Goal: Task Accomplishment & Management: Manage account settings

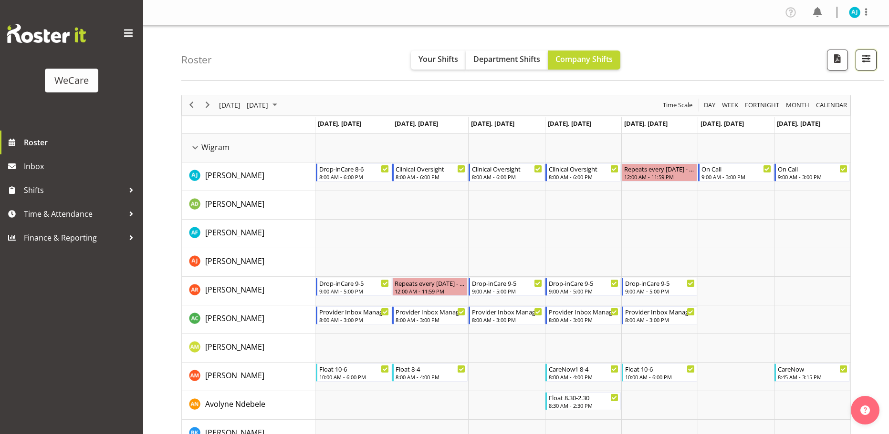
click at [861, 60] on span "button" at bounding box center [865, 58] width 12 height 12
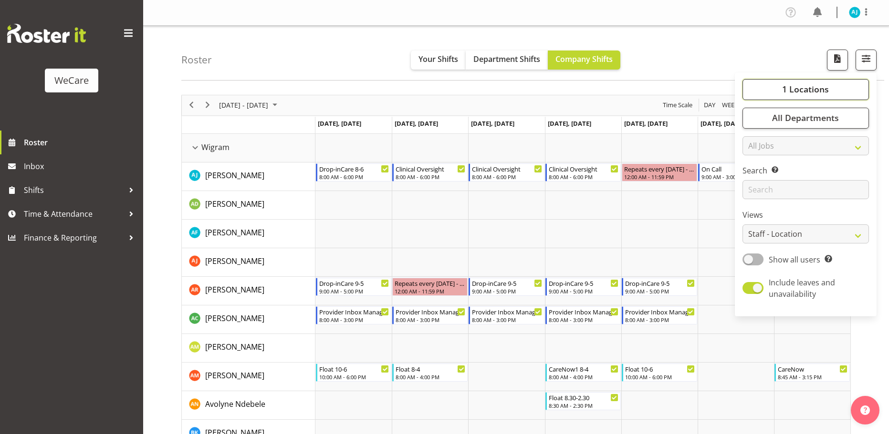
click at [797, 88] on span "1 Locations" at bounding box center [805, 88] width 47 height 11
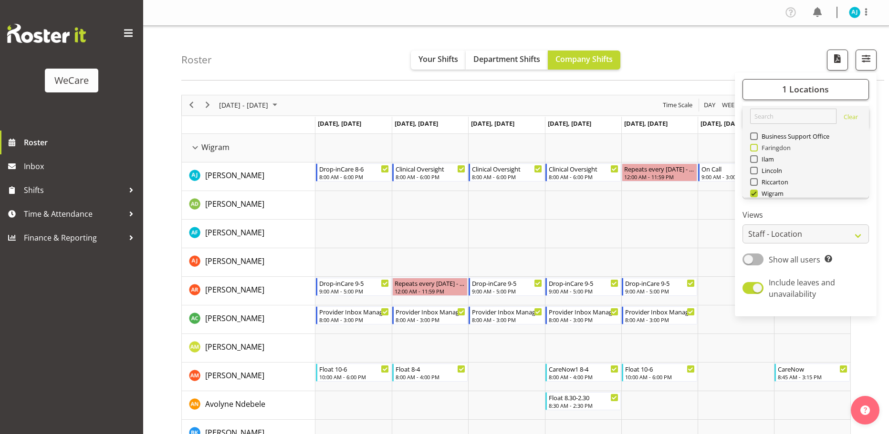
click at [753, 148] on span at bounding box center [754, 148] width 8 height 8
click at [753, 148] on input "Faringdon" at bounding box center [753, 148] width 6 height 6
checkbox input "true"
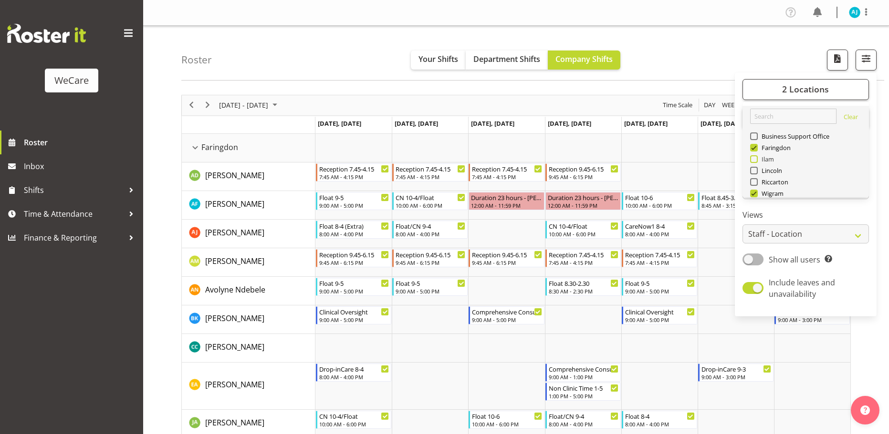
click at [752, 160] on span at bounding box center [754, 159] width 8 height 8
click at [752, 160] on input "Ilam" at bounding box center [753, 159] width 6 height 6
checkbox input "true"
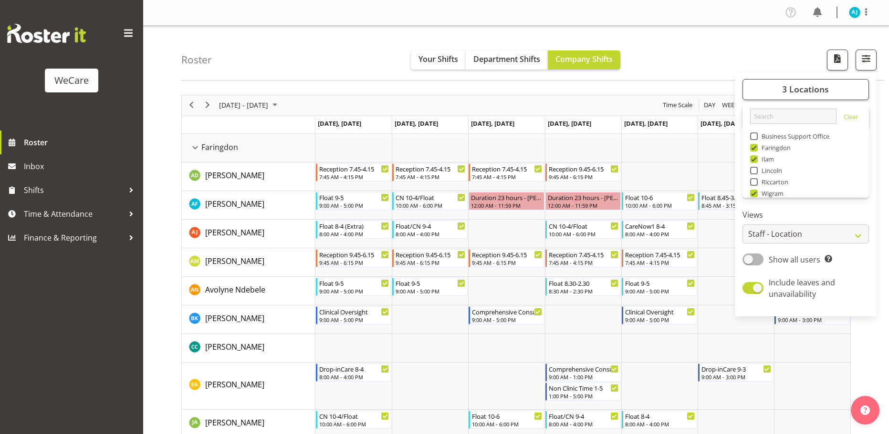
click at [755, 170] on span at bounding box center [754, 171] width 8 height 8
click at [755, 170] on input "Lincoln" at bounding box center [753, 170] width 6 height 6
checkbox input "true"
click at [807, 210] on label "Views" at bounding box center [805, 214] width 126 height 11
click at [787, 117] on span "All Departments" at bounding box center [805, 117] width 67 height 11
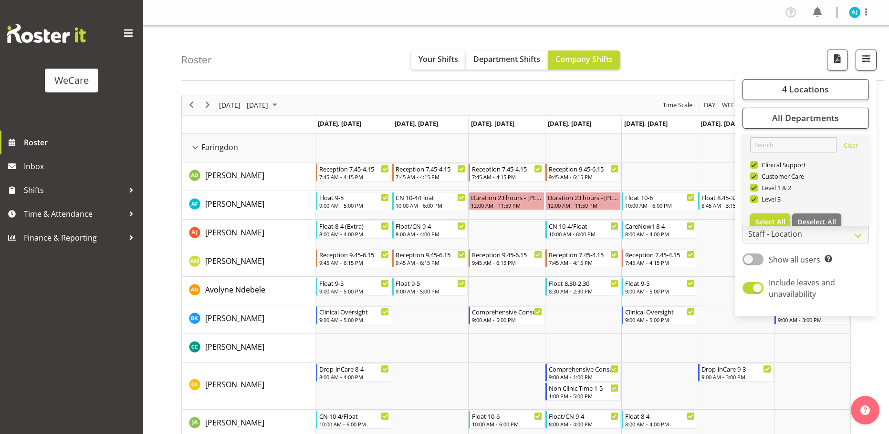
drag, startPoint x: 756, startPoint y: 186, endPoint x: 754, endPoint y: 172, distance: 14.0
click at [756, 185] on span at bounding box center [754, 188] width 8 height 8
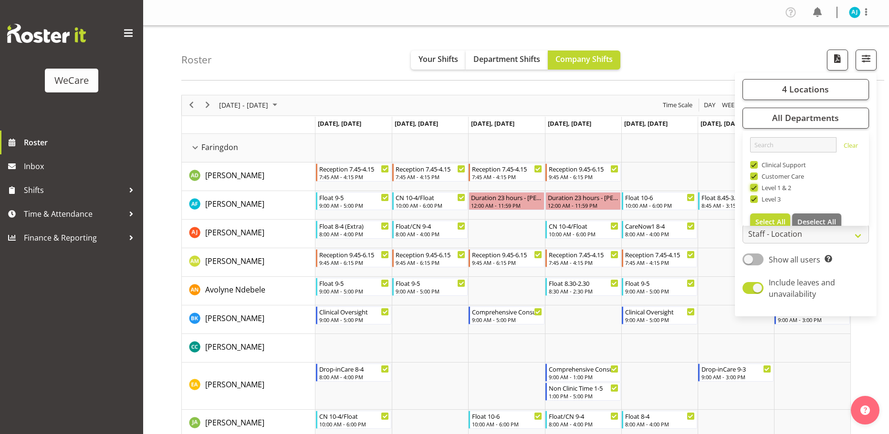
click at [756, 185] on input "Level 1 & 2" at bounding box center [753, 188] width 6 height 6
checkbox input "false"
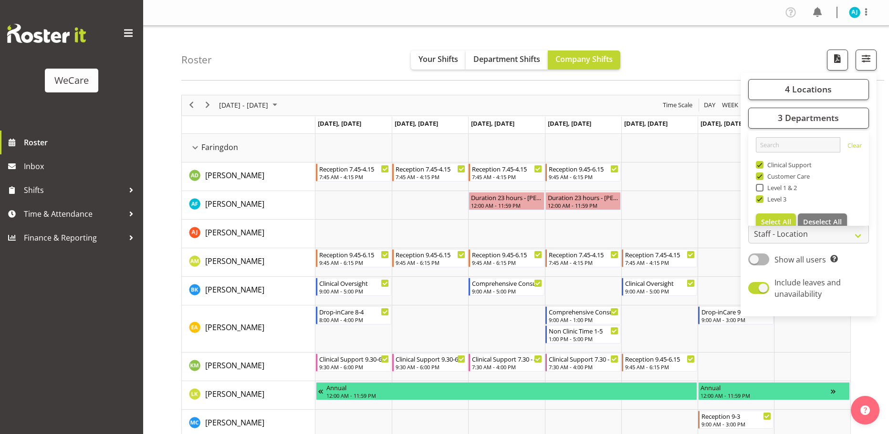
click at [760, 177] on span at bounding box center [759, 177] width 8 height 8
click at [760, 177] on input "Customer Care" at bounding box center [758, 176] width 6 height 6
checkbox input "false"
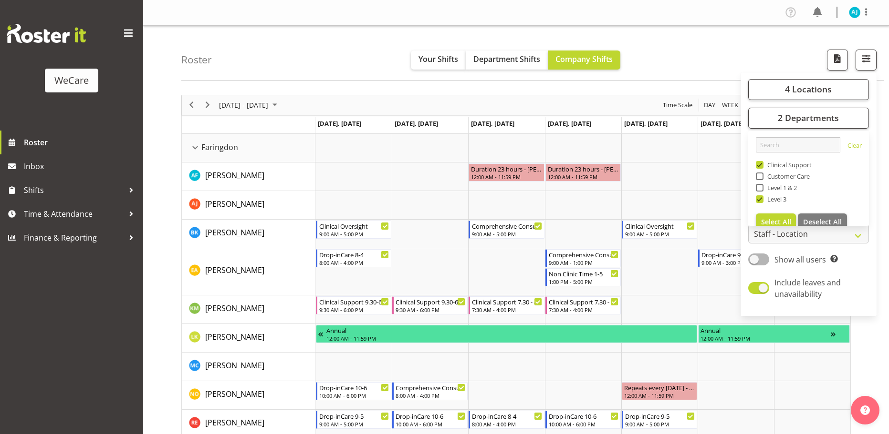
click at [759, 165] on span at bounding box center [759, 165] width 8 height 8
click at [759, 165] on input "Clinical Support" at bounding box center [758, 165] width 6 height 6
checkbox input "false"
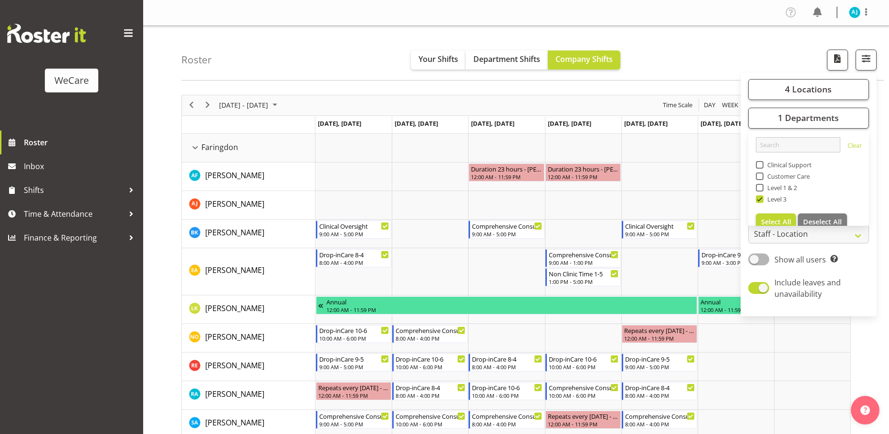
click at [863, 269] on div "4 Locations Clear Business Support Office [GEOGRAPHIC_DATA] Ilam [GEOGRAPHIC_DA…" at bounding box center [808, 194] width 136 height 237
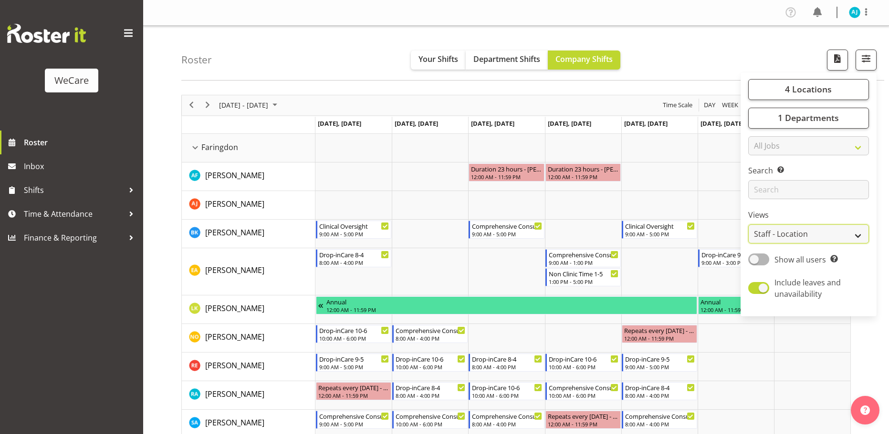
click at [801, 234] on select "Staff Role Shift - Horizontal Shift - Vertical Staff - Location" at bounding box center [808, 234] width 121 height 19
click at [801, 235] on select "Staff Role Shift - Horizontal Shift - Vertical Staff - Location" at bounding box center [808, 234] width 121 height 19
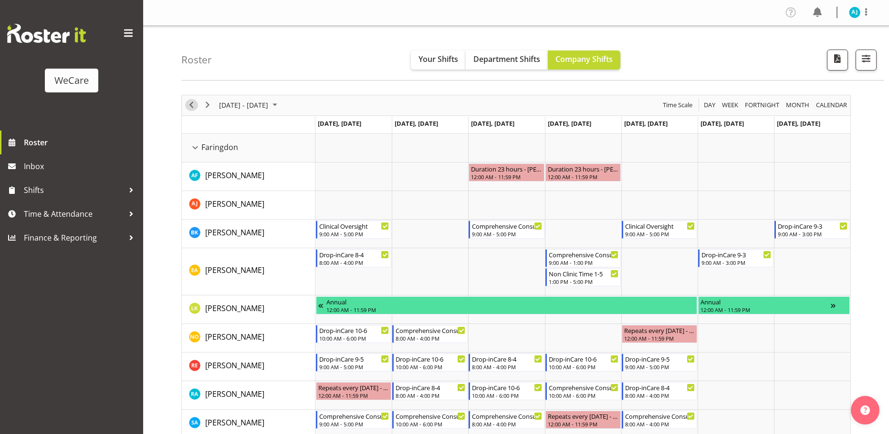
click at [186, 106] on span "Previous" at bounding box center [191, 105] width 11 height 12
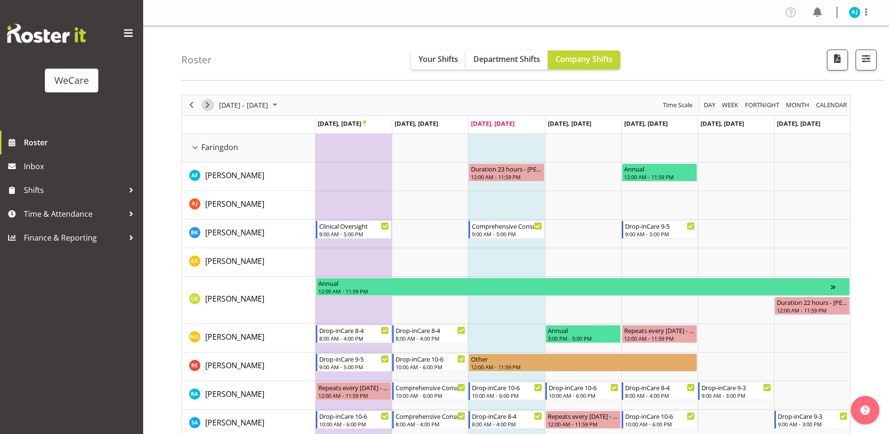
drag, startPoint x: 207, startPoint y: 108, endPoint x: 369, endPoint y: 122, distance: 162.2
click at [207, 108] on span "Next" at bounding box center [207, 105] width 11 height 12
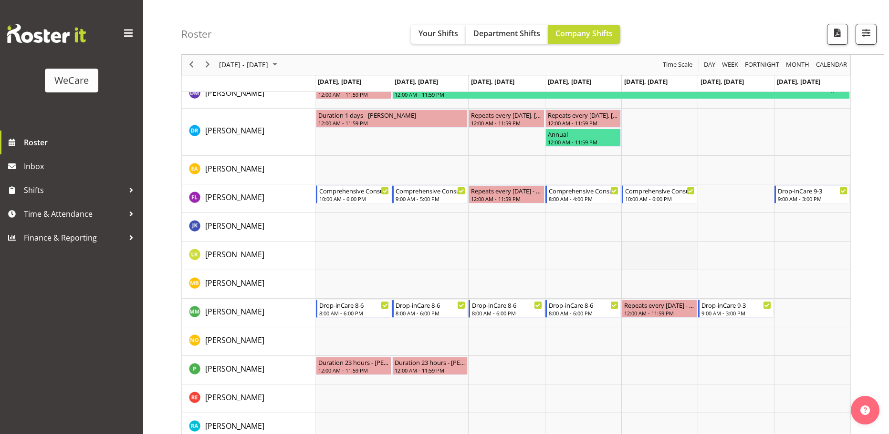
scroll to position [1194, 0]
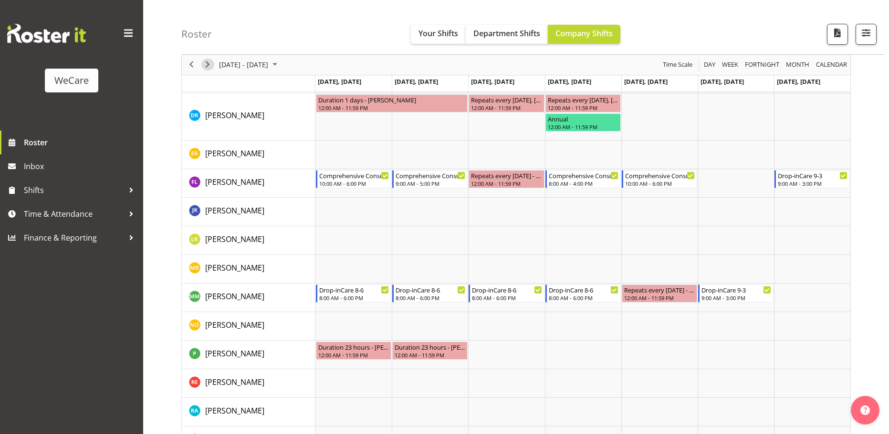
click at [207, 62] on span "Next" at bounding box center [207, 65] width 11 height 12
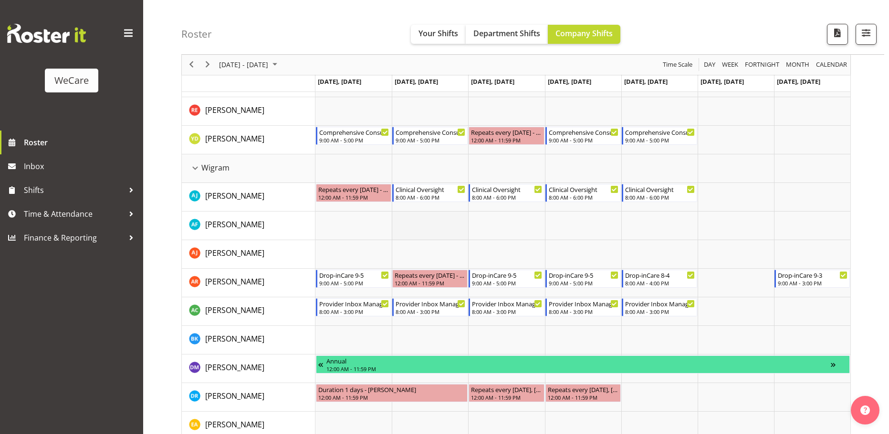
scroll to position [852, 0]
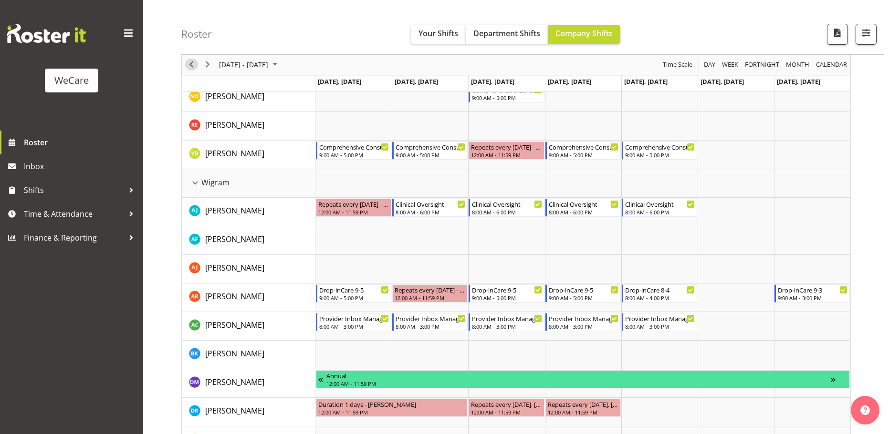
click at [192, 62] on span "Previous" at bounding box center [191, 65] width 11 height 12
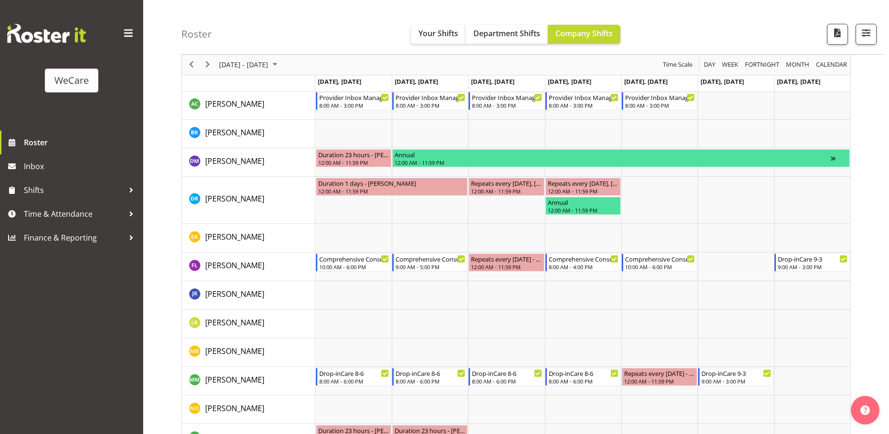
scroll to position [1098, 0]
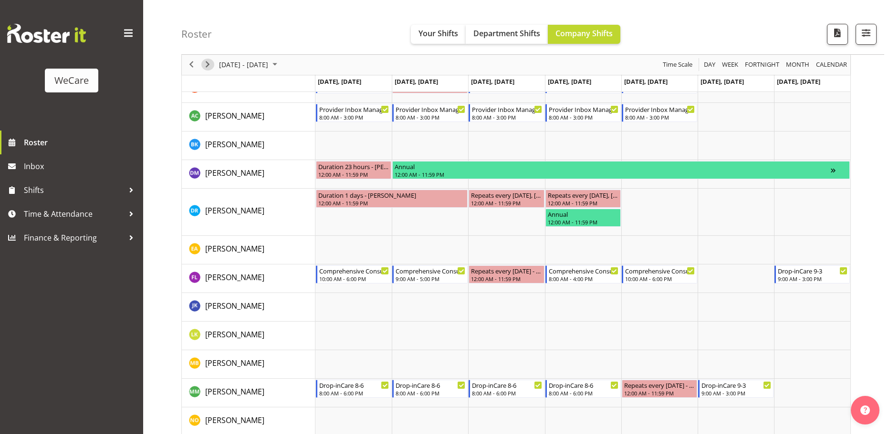
click at [205, 67] on span "Next" at bounding box center [207, 65] width 11 height 12
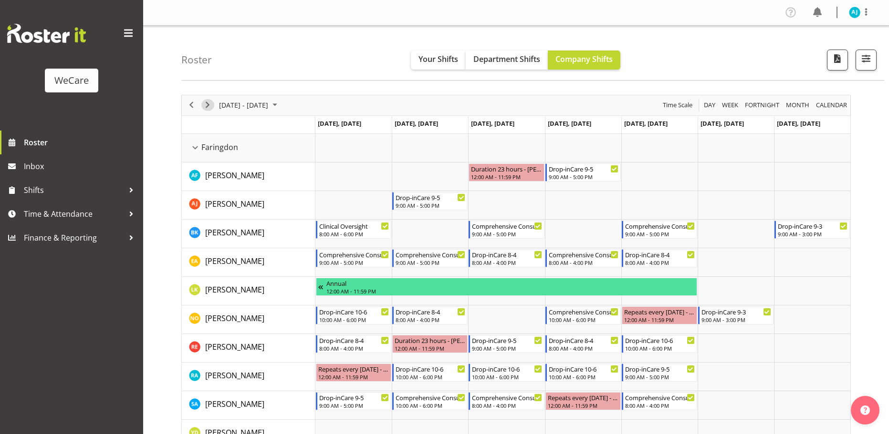
click at [207, 105] on span "Next" at bounding box center [207, 105] width 11 height 12
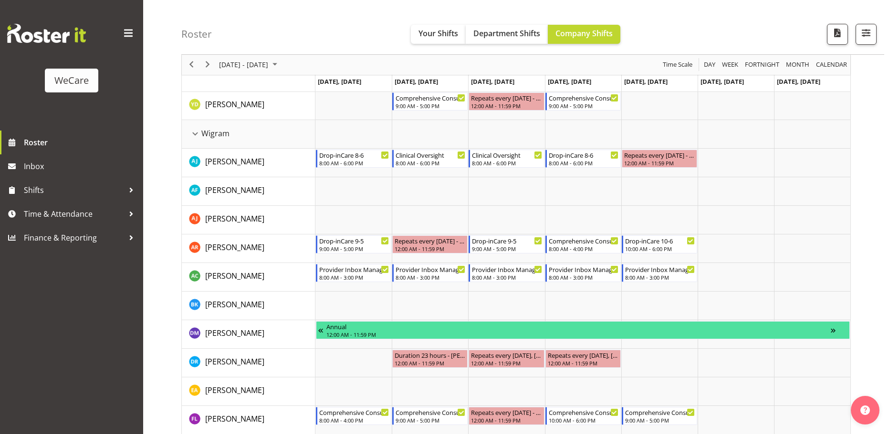
scroll to position [900, 0]
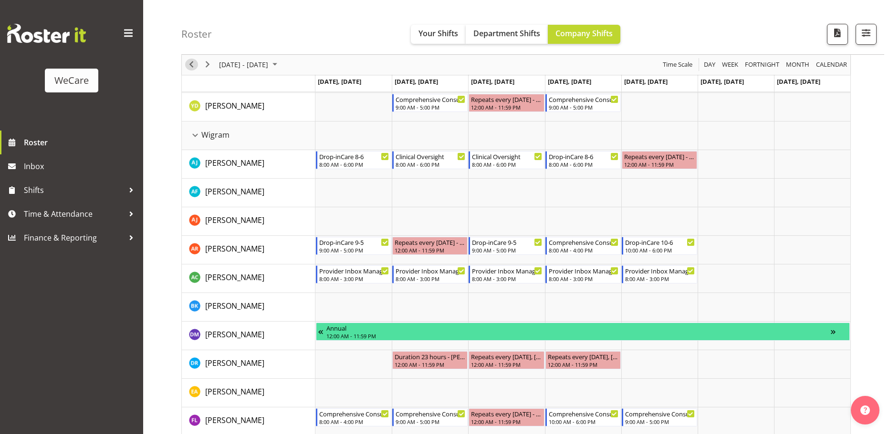
click at [192, 64] on span "Previous" at bounding box center [191, 65] width 11 height 12
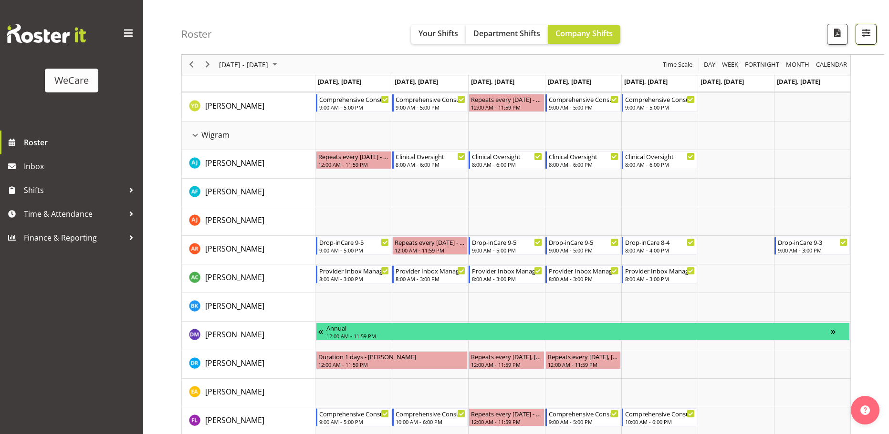
click at [867, 33] on span "button" at bounding box center [865, 33] width 12 height 12
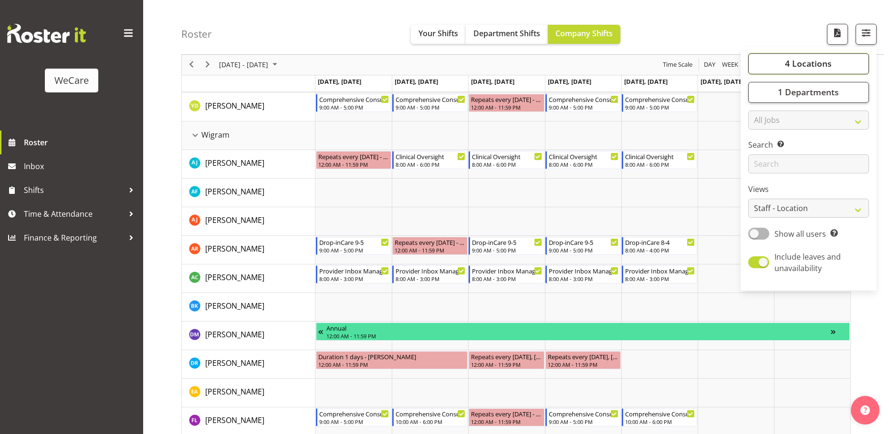
click at [817, 68] on span "4 Locations" at bounding box center [808, 63] width 47 height 11
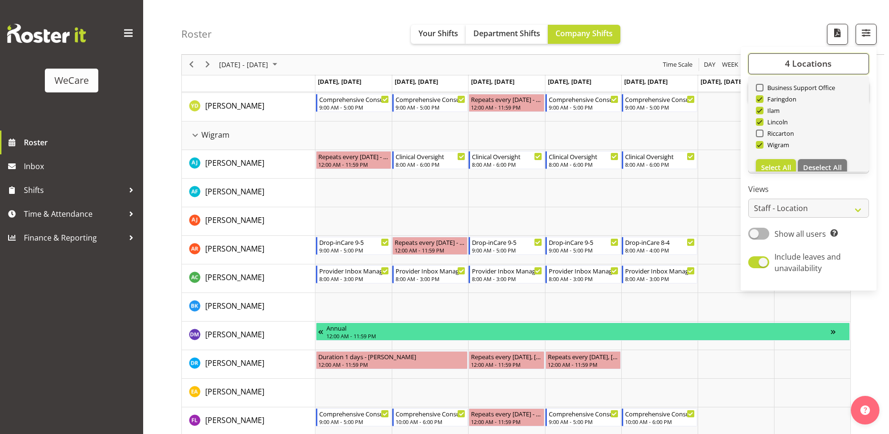
scroll to position [34, 0]
click at [805, 158] on span "Deselect All" at bounding box center [822, 156] width 39 height 9
checkbox input "false"
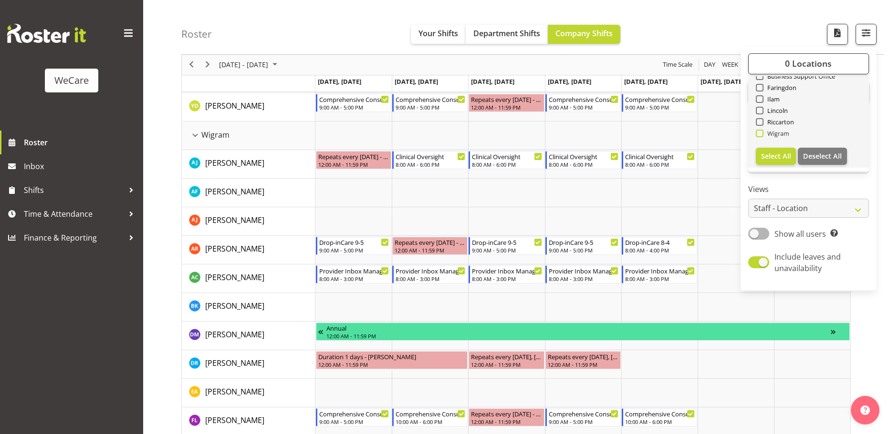
click at [759, 135] on span at bounding box center [759, 134] width 8 height 8
click at [759, 135] on input "Wigram" at bounding box center [758, 134] width 6 height 6
checkbox input "true"
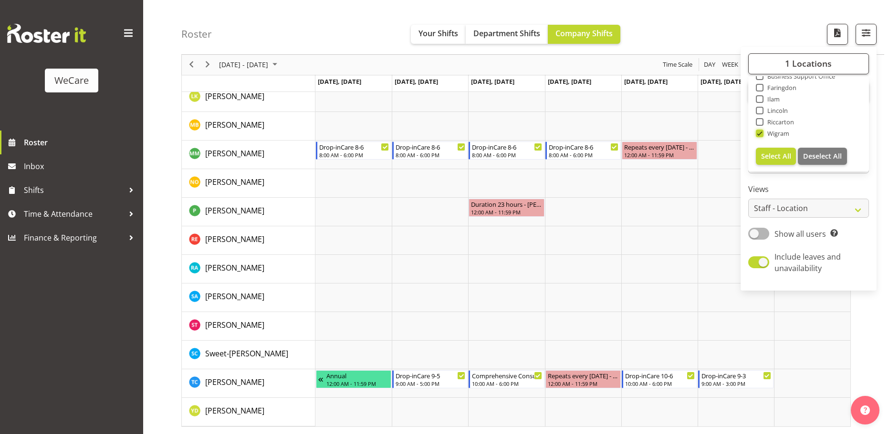
scroll to position [394, 0]
click at [840, 186] on label "Views" at bounding box center [808, 189] width 121 height 11
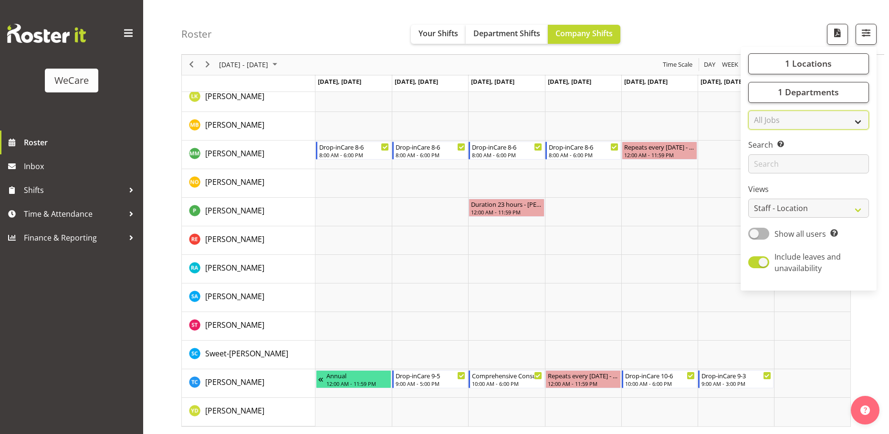
click at [793, 122] on select "All Jobs All Jobs" at bounding box center [808, 120] width 121 height 19
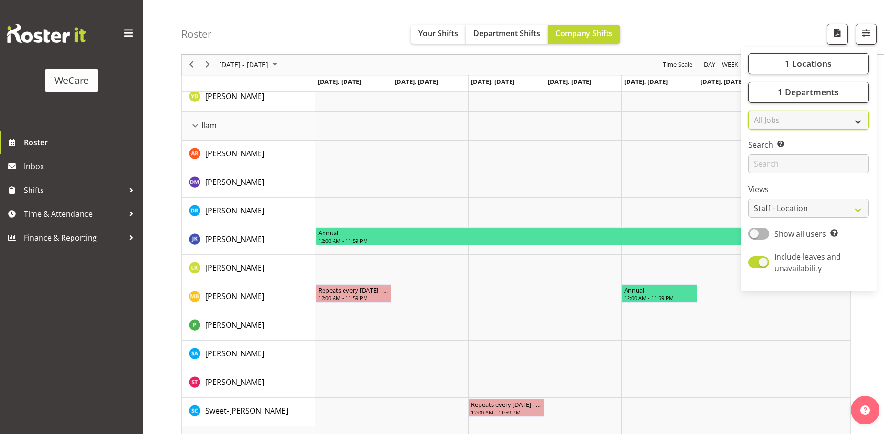
click at [793, 122] on select "All Jobs All Jobs" at bounding box center [808, 120] width 121 height 19
click at [796, 88] on span "1 Departments" at bounding box center [807, 92] width 61 height 11
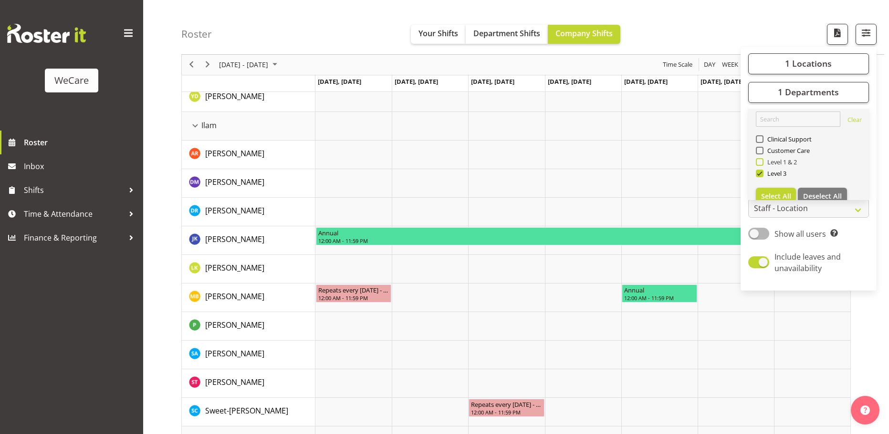
click at [758, 160] on span at bounding box center [759, 162] width 8 height 8
click at [758, 160] on input "Level 1 & 2" at bounding box center [758, 162] width 6 height 6
checkbox input "true"
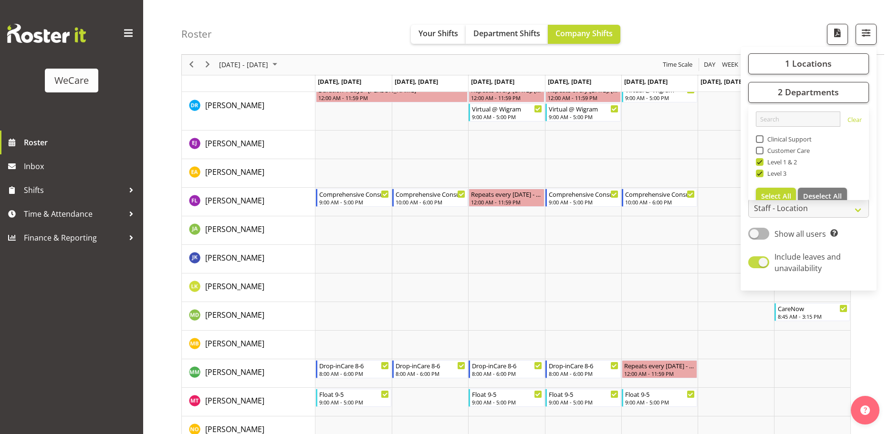
click at [864, 266] on span "Include leaves and unavailability" at bounding box center [817, 262] width 96 height 23
click at [754, 266] on input "Include leaves and unavailability" at bounding box center [751, 263] width 6 height 6
checkbox input "false"
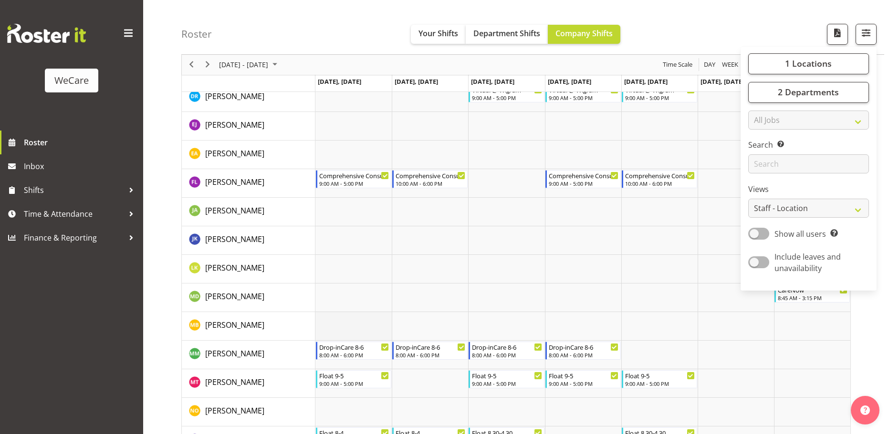
click at [347, 321] on td "Timeline Week of October 8, 2025" at bounding box center [353, 326] width 76 height 29
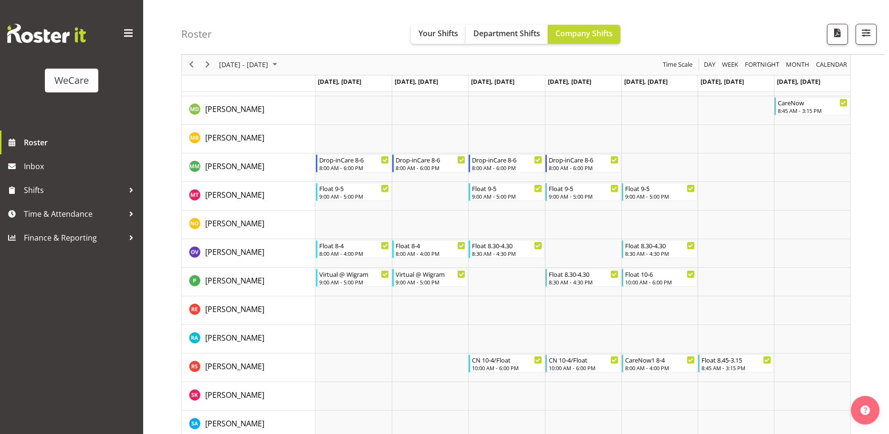
scroll to position [547, 0]
